Goal: Information Seeking & Learning: Learn about a topic

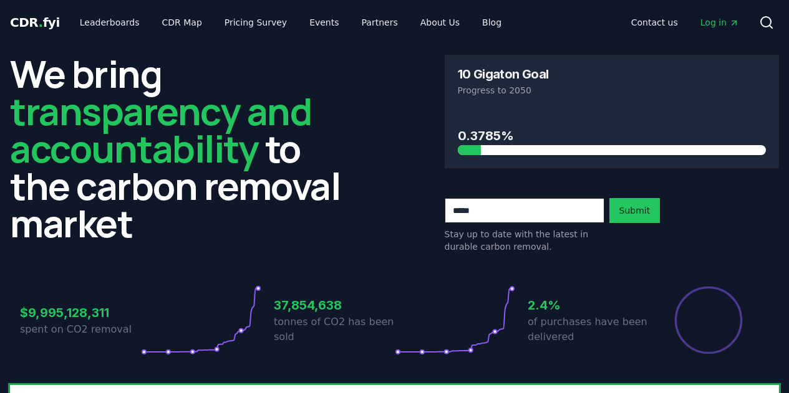
scroll to position [4, 0]
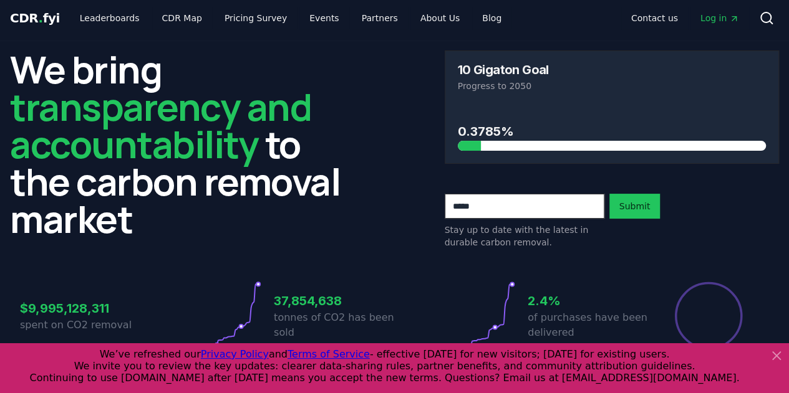
click at [778, 356] on icon at bounding box center [776, 356] width 15 height 15
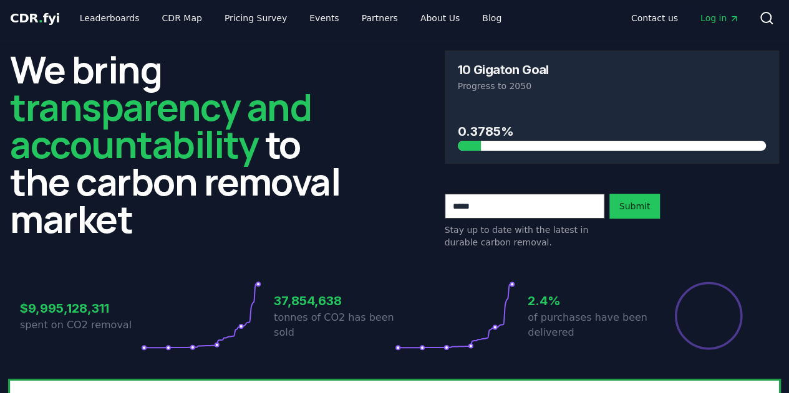
click at [689, 306] on icon "Percentage of sales delivered" at bounding box center [708, 316] width 70 height 70
click at [541, 302] on h3 "2.4%" at bounding box center [588, 301] width 121 height 19
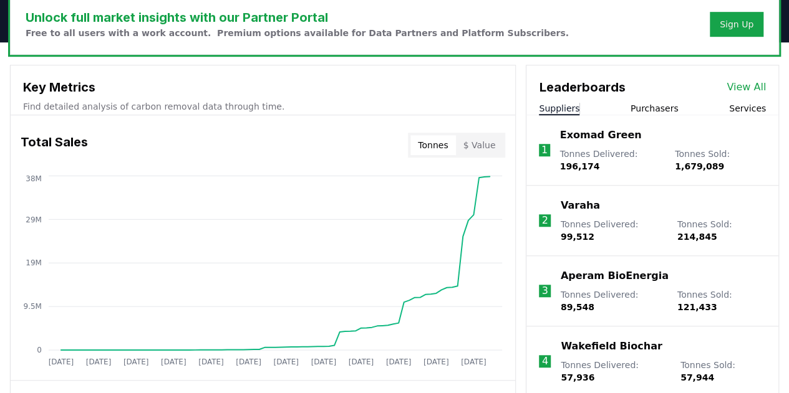
scroll to position [413, 0]
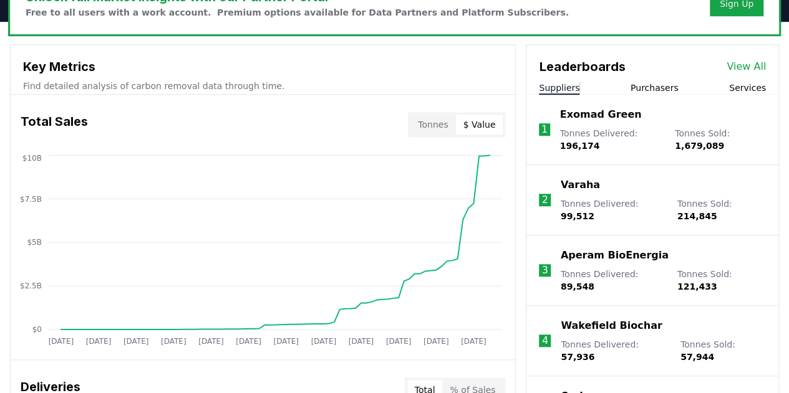
click at [485, 125] on button "$ Value" at bounding box center [479, 125] width 47 height 20
click at [458, 127] on button "$ Value" at bounding box center [479, 125] width 47 height 20
click at [427, 123] on button "Tonnes" at bounding box center [432, 125] width 45 height 20
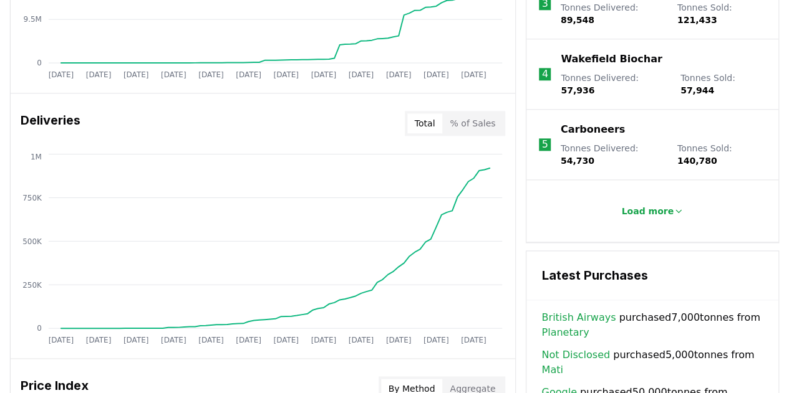
scroll to position [681, 0]
click at [460, 129] on button "% of Sales" at bounding box center [472, 123] width 60 height 20
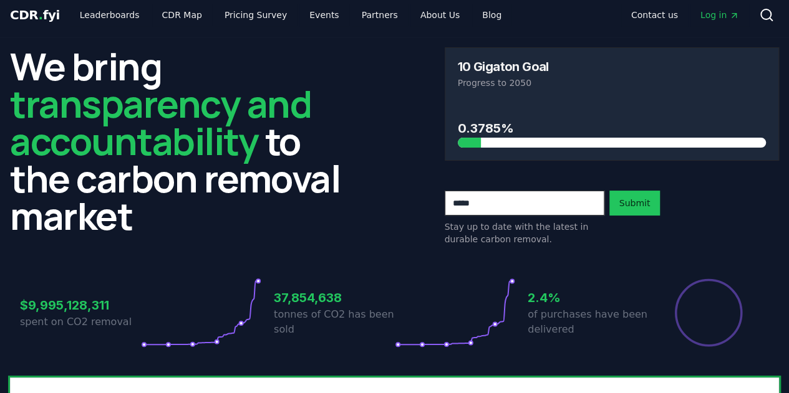
scroll to position [9, 0]
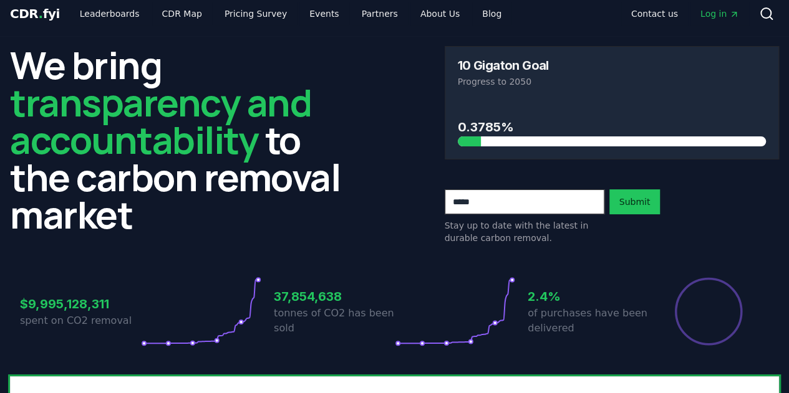
click at [465, 139] on div at bounding box center [326, 142] width 309 height 10
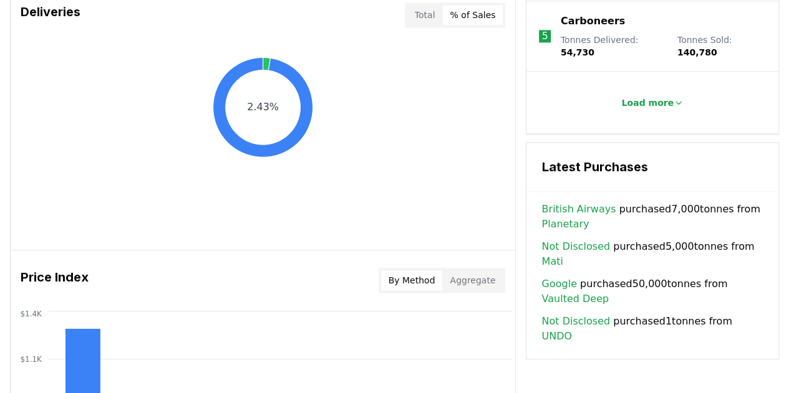
scroll to position [1006, 0]
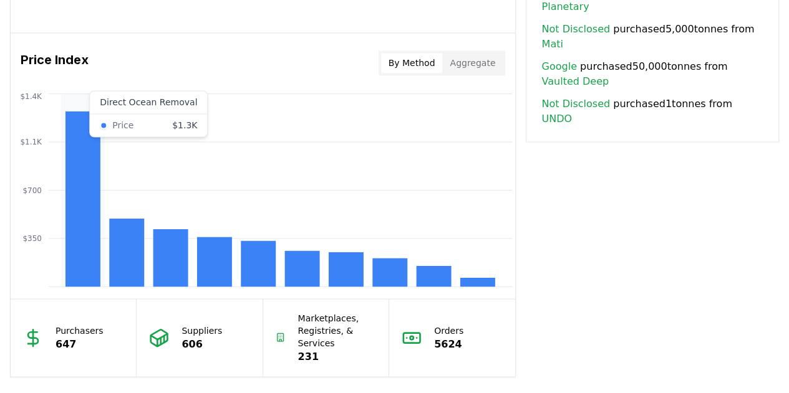
click at [87, 187] on rect at bounding box center [82, 198] width 35 height 175
